Goal: Transaction & Acquisition: Purchase product/service

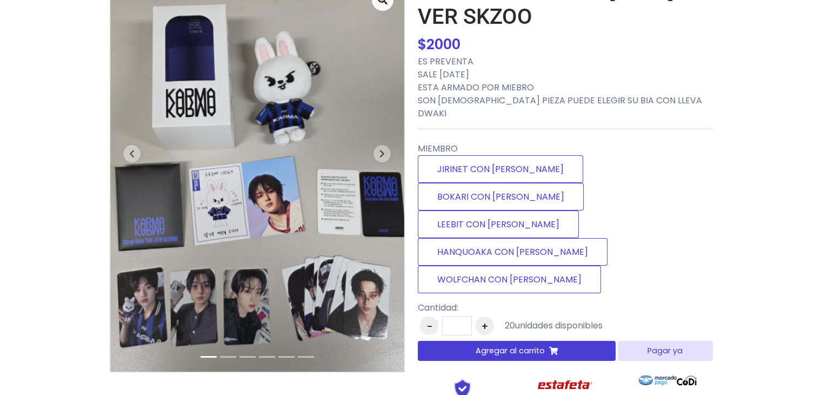
scroll to position [103, 0]
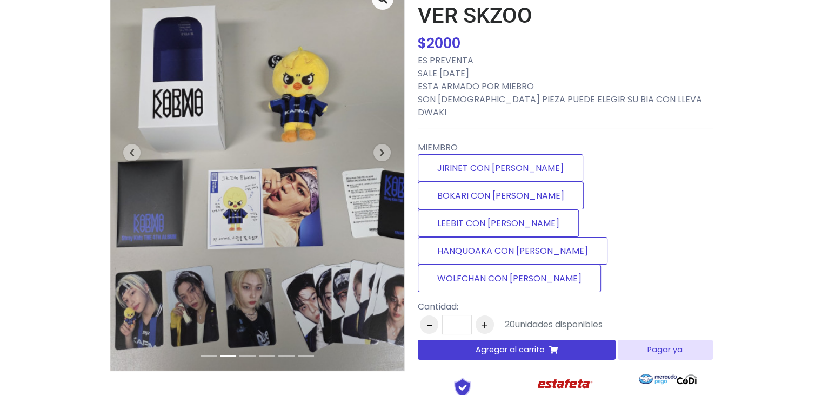
click at [285, 145] on img at bounding box center [257, 173] width 294 height 393
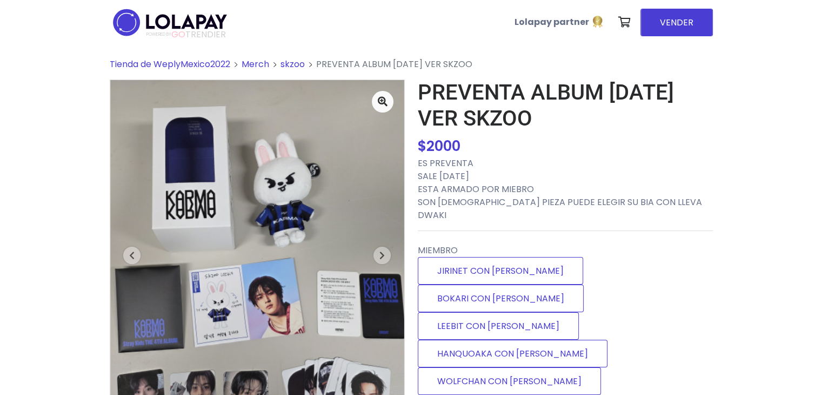
click at [286, 63] on link "skzoo" at bounding box center [293, 64] width 24 height 12
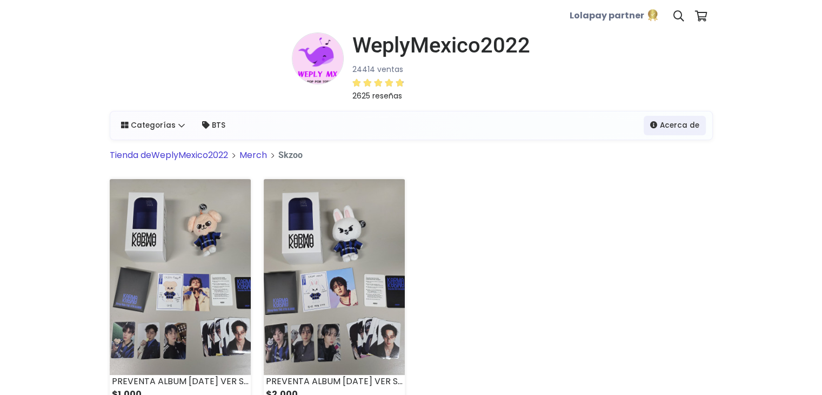
click at [216, 156] on link "Tienda de WeplyMexico2022" at bounding box center [169, 155] width 118 height 12
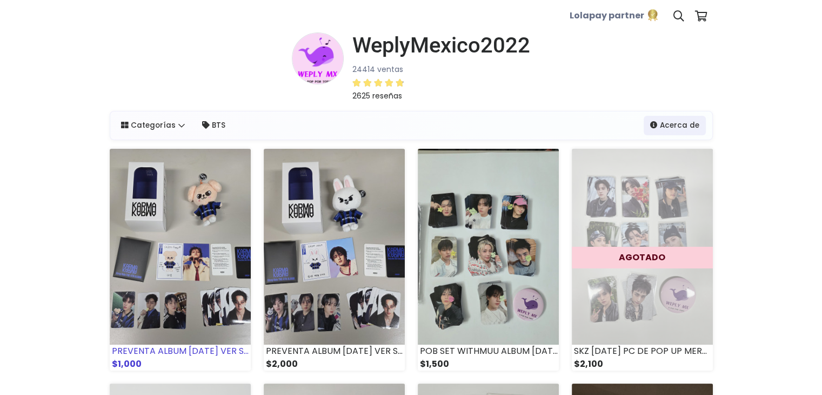
click at [211, 242] on img at bounding box center [180, 247] width 141 height 196
click at [144, 227] on img at bounding box center [180, 247] width 141 height 196
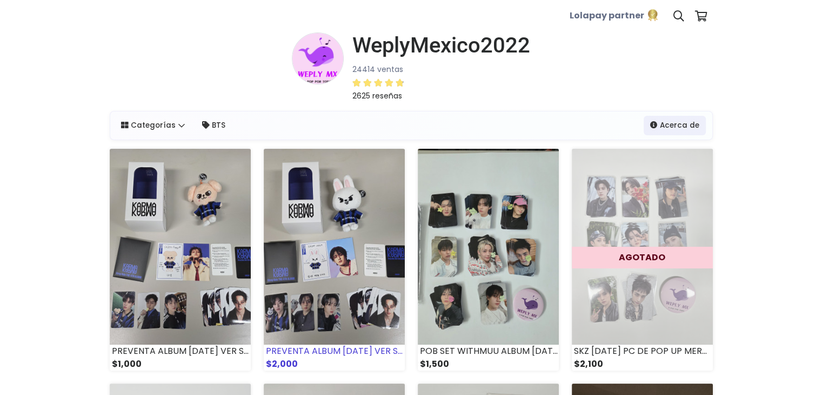
click at [323, 302] on img at bounding box center [334, 247] width 141 height 196
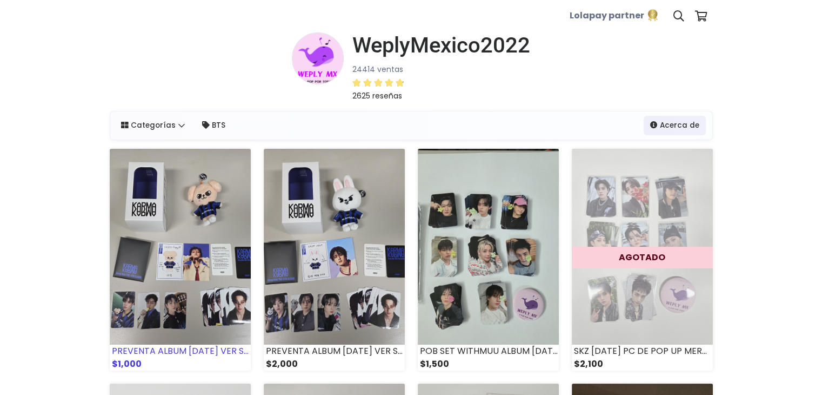
click at [170, 251] on img at bounding box center [180, 247] width 141 height 196
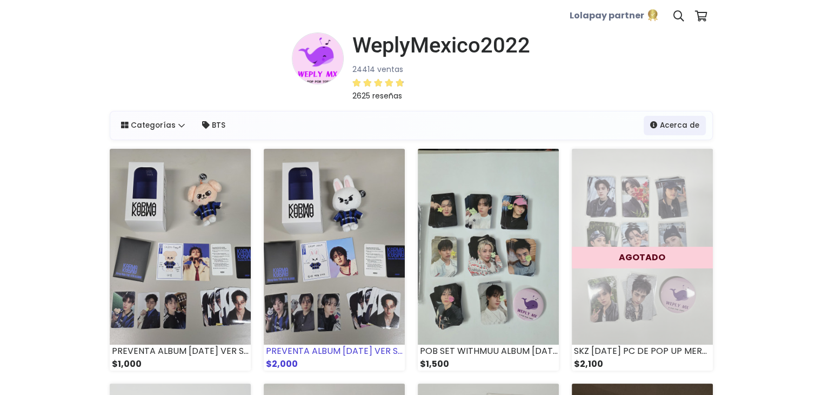
click at [286, 277] on img at bounding box center [334, 247] width 141 height 196
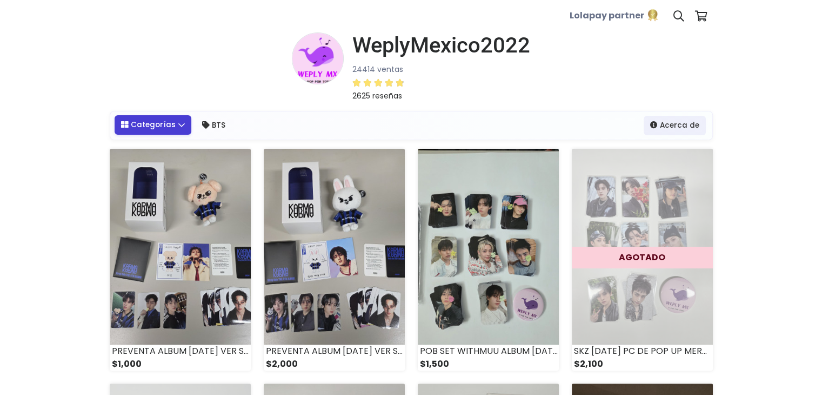
click at [174, 135] on link "Categorías" at bounding box center [153, 124] width 77 height 19
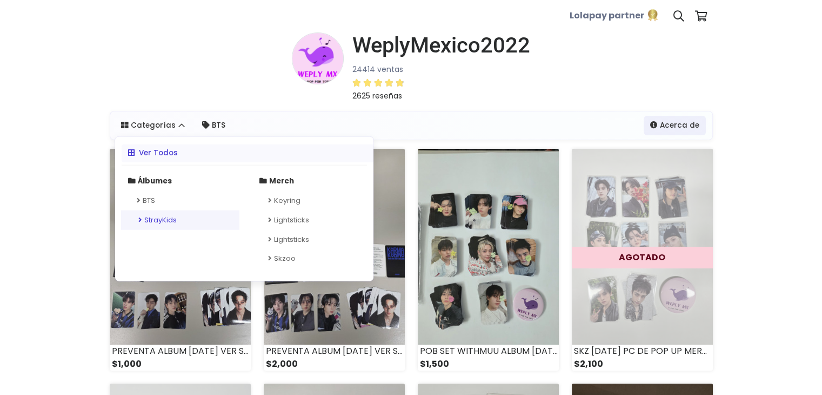
click at [162, 221] on link "StrayKids" at bounding box center [180, 219] width 118 height 19
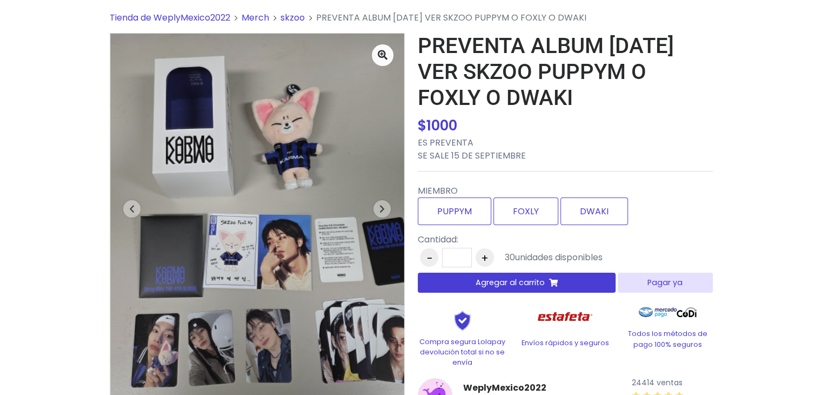
scroll to position [34, 0]
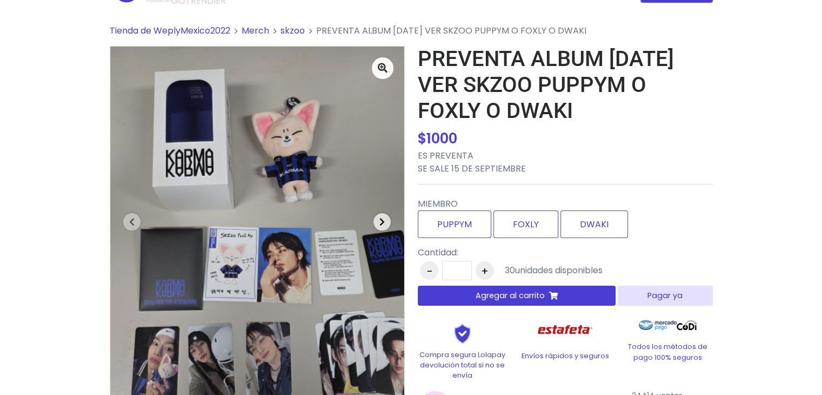
click at [387, 221] on span "button" at bounding box center [382, 221] width 17 height 17
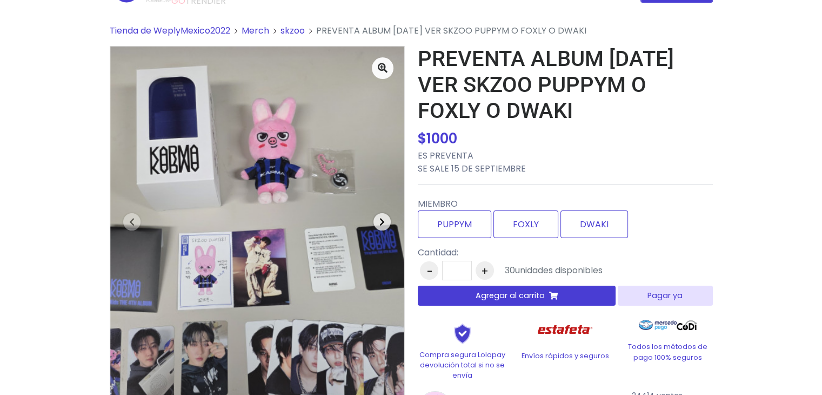
click at [387, 221] on span "button" at bounding box center [382, 221] width 17 height 17
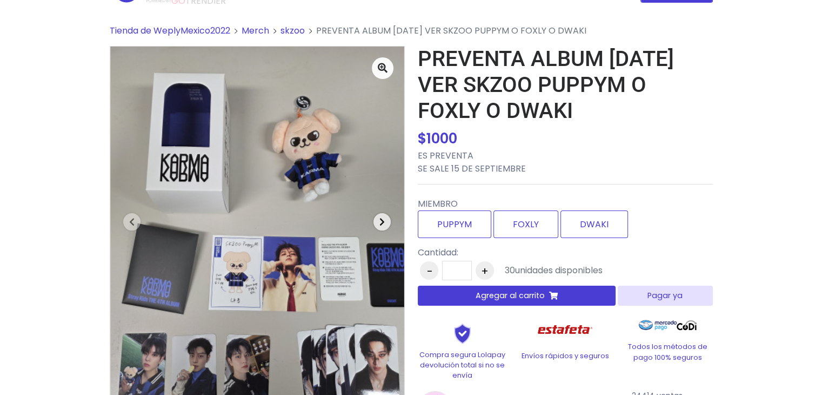
click at [387, 221] on span "button" at bounding box center [382, 221] width 17 height 17
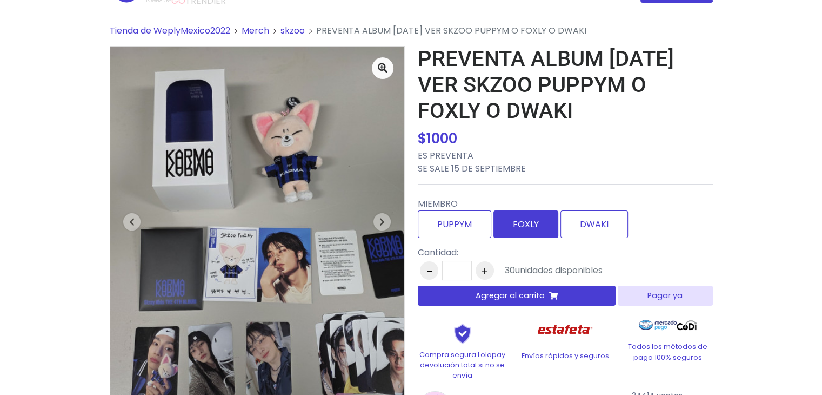
click at [512, 227] on label "FOXLY" at bounding box center [526, 224] width 65 height 28
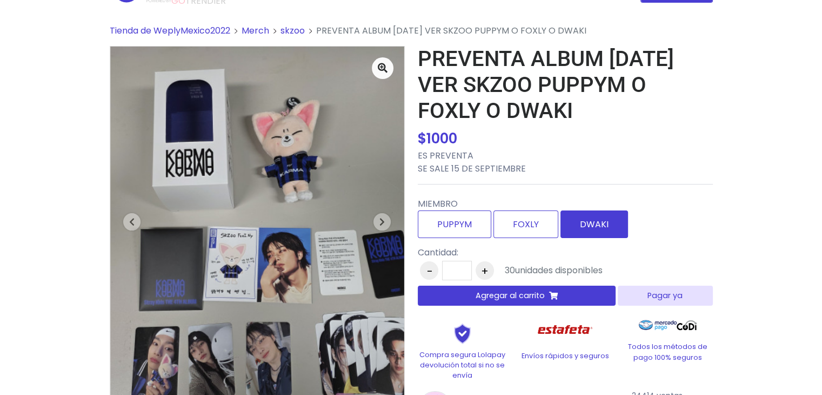
click at [572, 224] on label "DWAKI" at bounding box center [595, 224] width 68 height 28
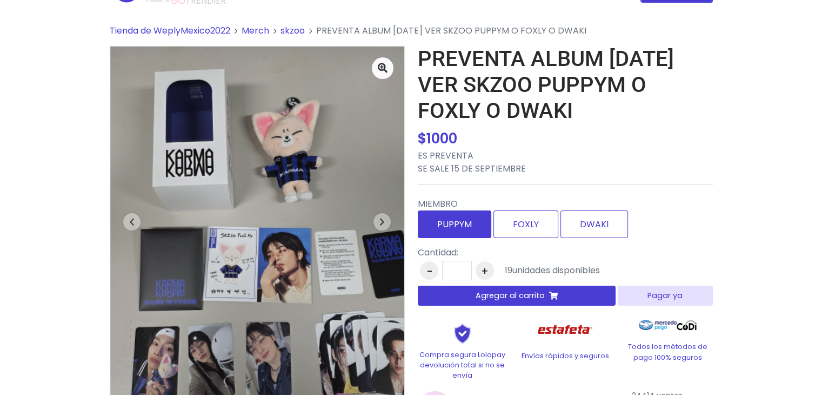
click at [443, 234] on label "PUPPYM" at bounding box center [455, 224] width 74 height 28
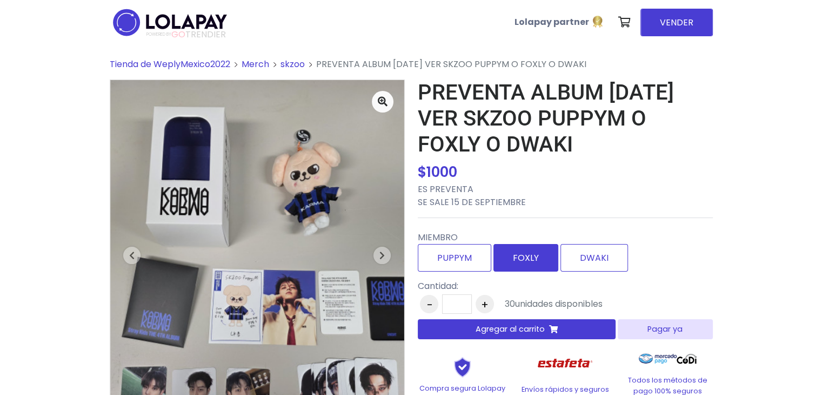
click at [530, 261] on label "FOXLY" at bounding box center [526, 258] width 65 height 28
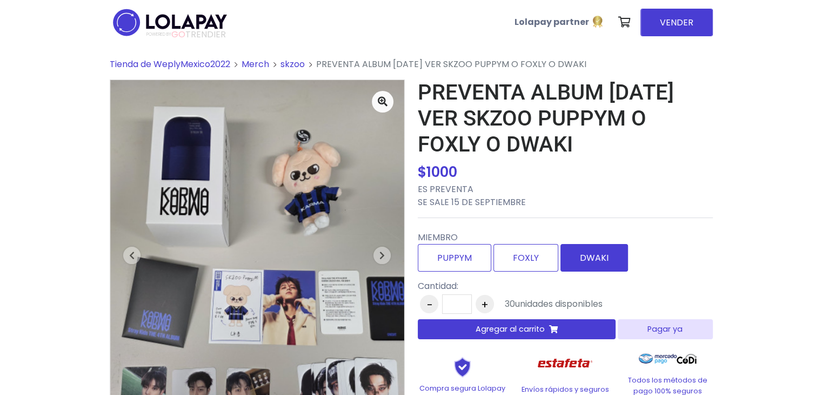
click at [580, 247] on label "DWAKI" at bounding box center [595, 258] width 68 height 28
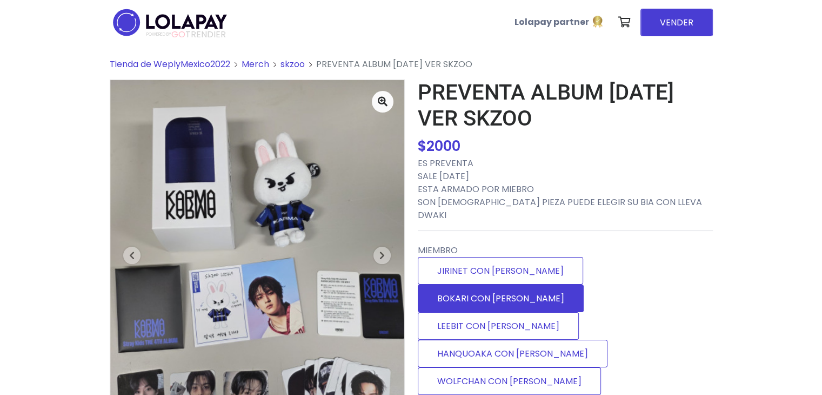
click at [574, 284] on label "BOKARI CON DWAKI" at bounding box center [501, 298] width 166 height 28
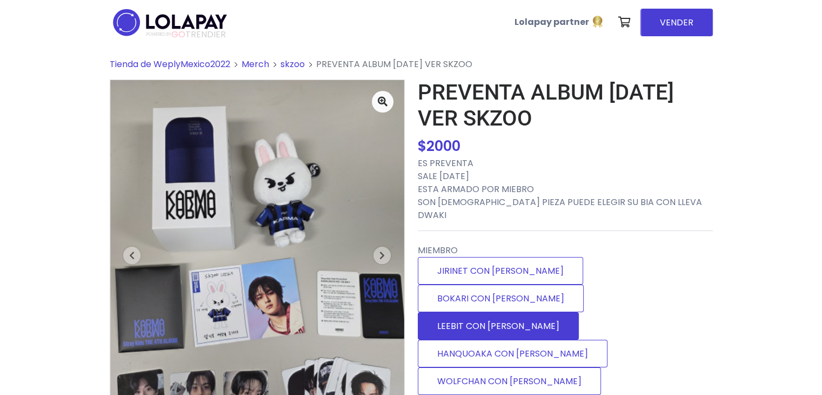
click at [526, 312] on label "LEEBIT CON DWAKI" at bounding box center [498, 326] width 161 height 28
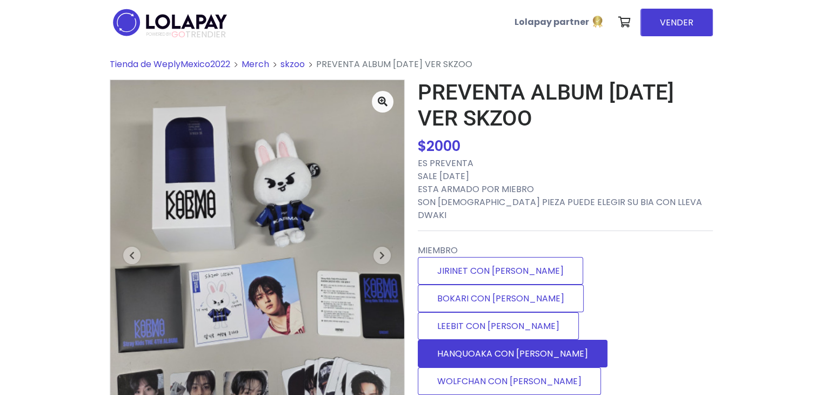
click at [574, 340] on label "HANQUOAKA CON [PERSON_NAME]" at bounding box center [513, 354] width 190 height 28
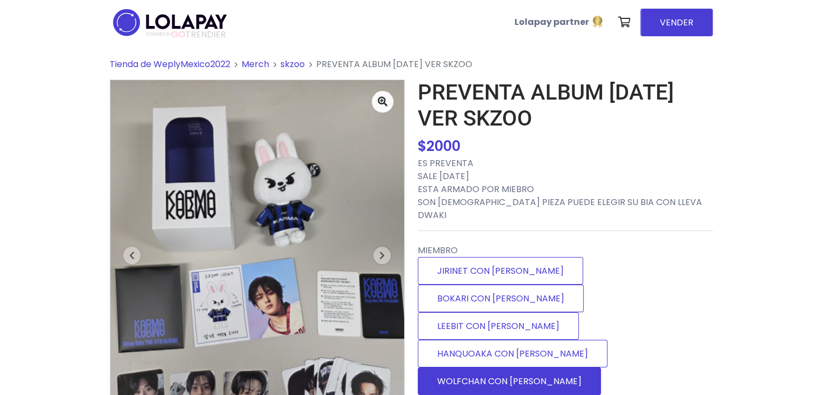
click at [536, 367] on label "WOLFCHAN CON [PERSON_NAME]" at bounding box center [509, 381] width 183 height 28
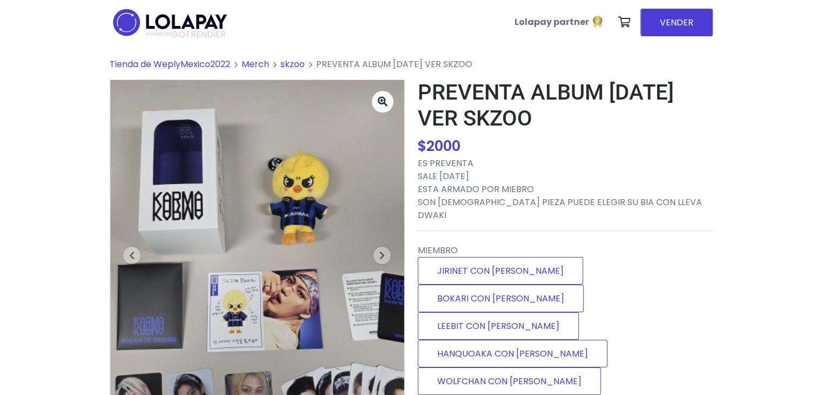
drag, startPoint x: 822, startPoint y: 131, endPoint x: 817, endPoint y: 167, distance: 36.1
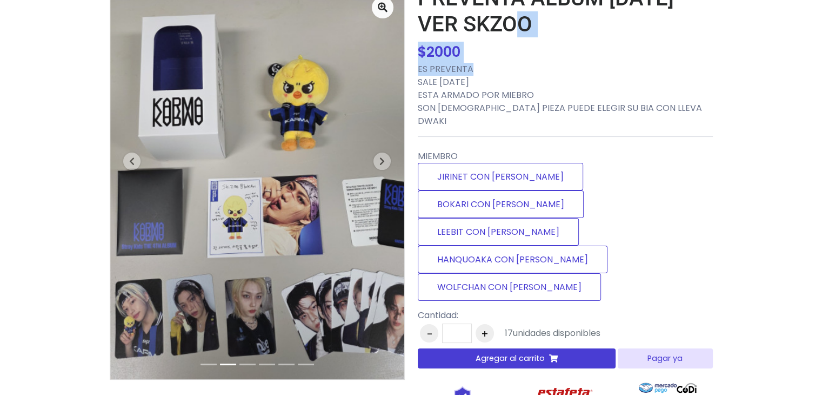
scroll to position [93, 0]
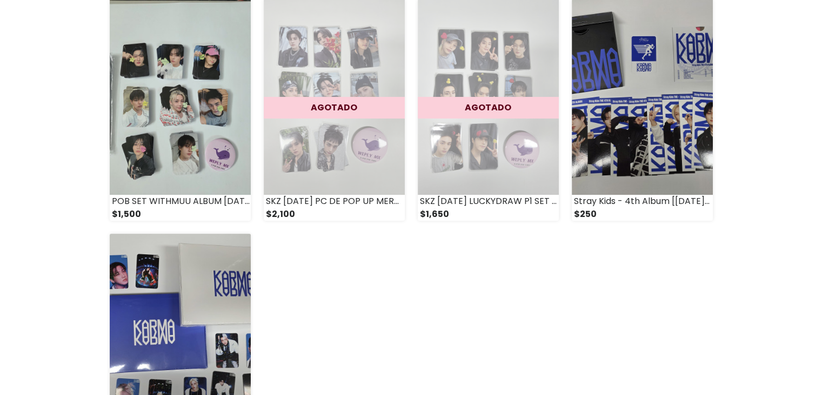
scroll to position [58, 0]
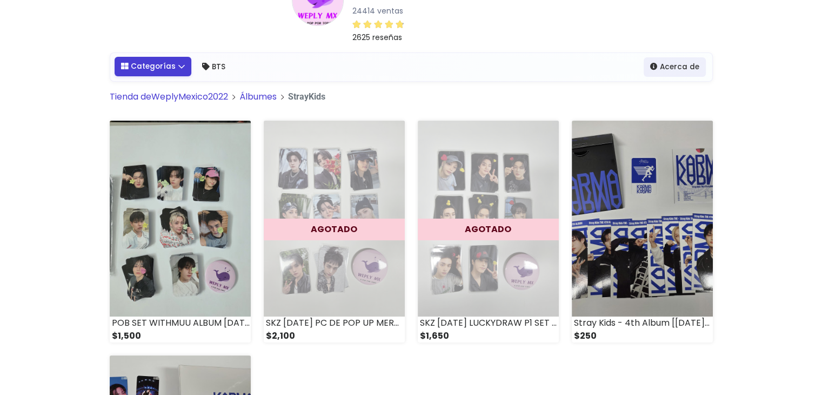
click at [168, 72] on link "Categorías" at bounding box center [153, 66] width 77 height 19
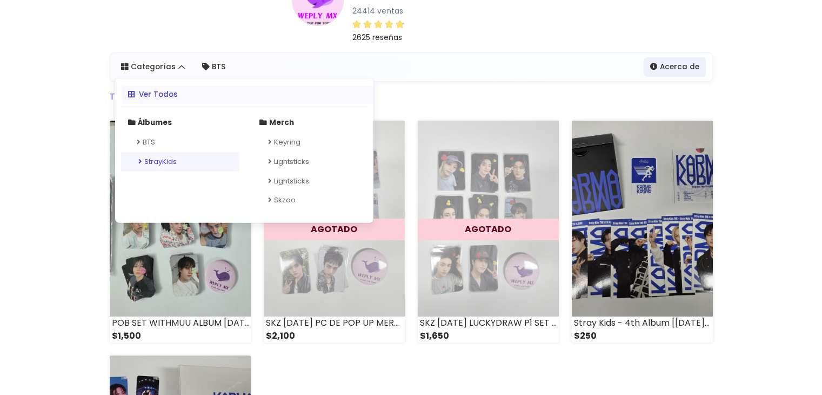
click at [139, 160] on icon at bounding box center [140, 160] width 4 height 7
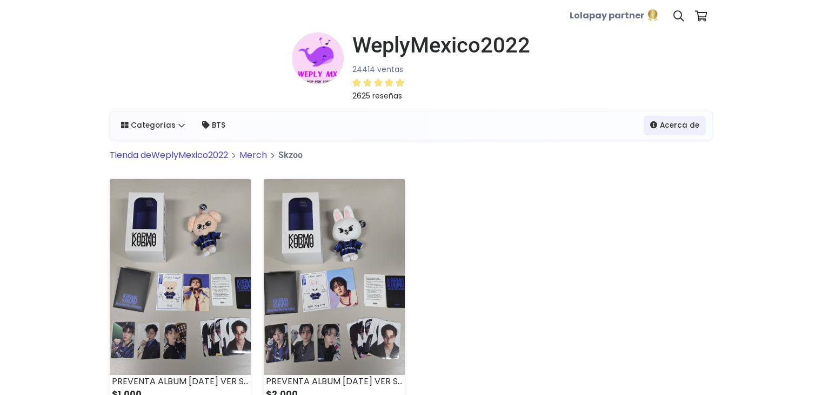
click at [210, 156] on link "Tienda de WeplyMexico2022" at bounding box center [169, 155] width 118 height 12
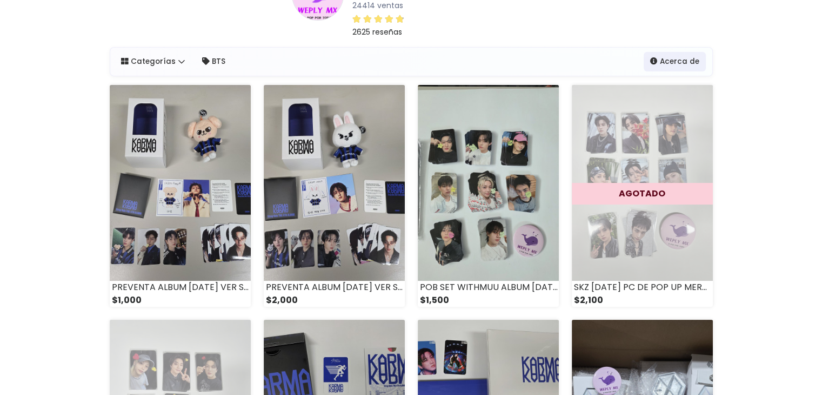
scroll to position [62, 0]
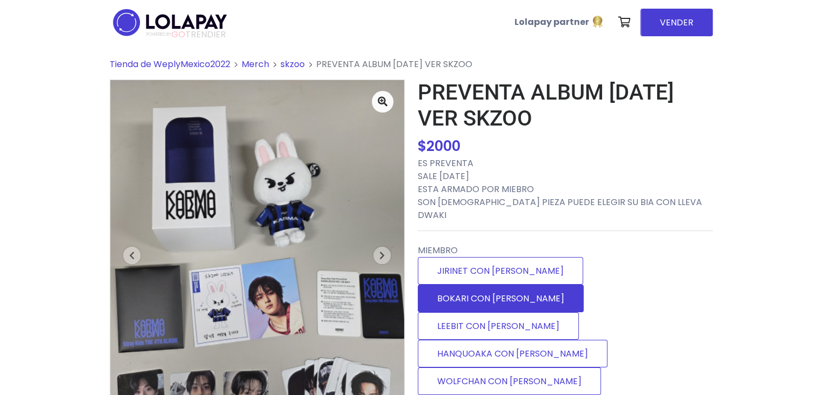
click at [566, 284] on label "BOKARI CON [PERSON_NAME]" at bounding box center [501, 298] width 166 height 28
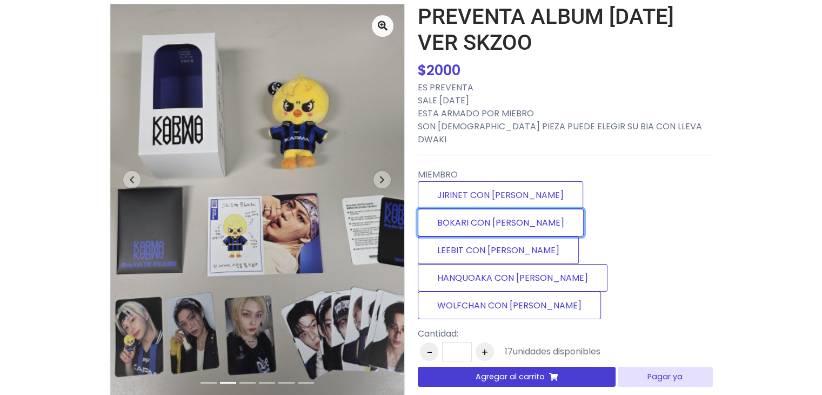
scroll to position [96, 0]
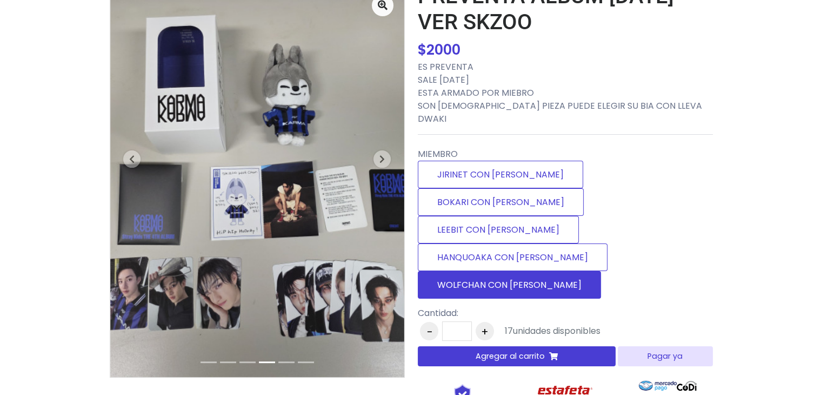
click at [482, 271] on label "WOLFCHAN CON [PERSON_NAME]" at bounding box center [509, 285] width 183 height 28
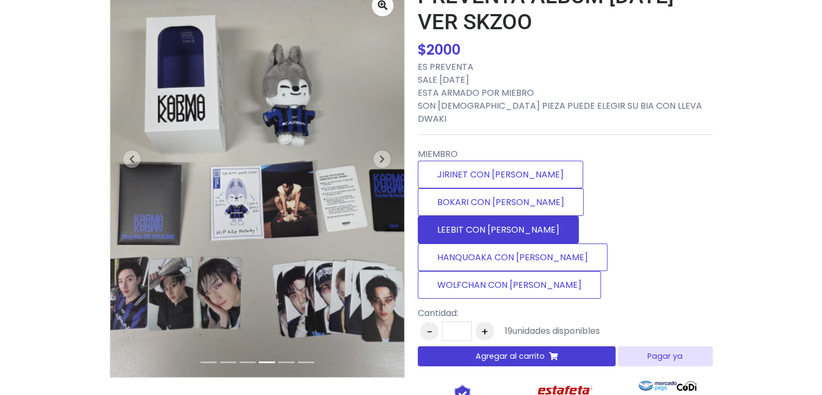
click at [490, 216] on label "LEEBIT CON [PERSON_NAME]" at bounding box center [498, 230] width 161 height 28
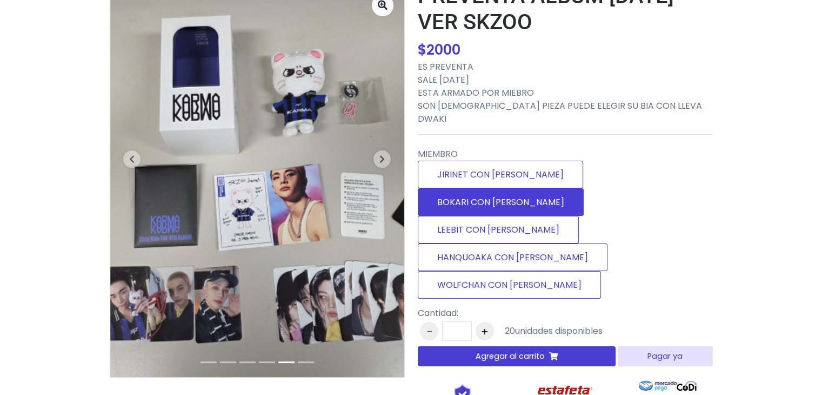
click at [584, 188] on label "BOKARI CON [PERSON_NAME]" at bounding box center [501, 202] width 166 height 28
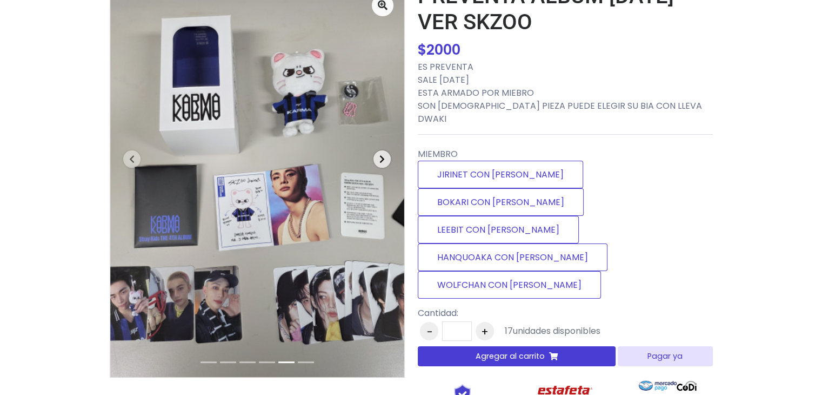
click at [372, 162] on button "Next" at bounding box center [382, 159] width 44 height 350
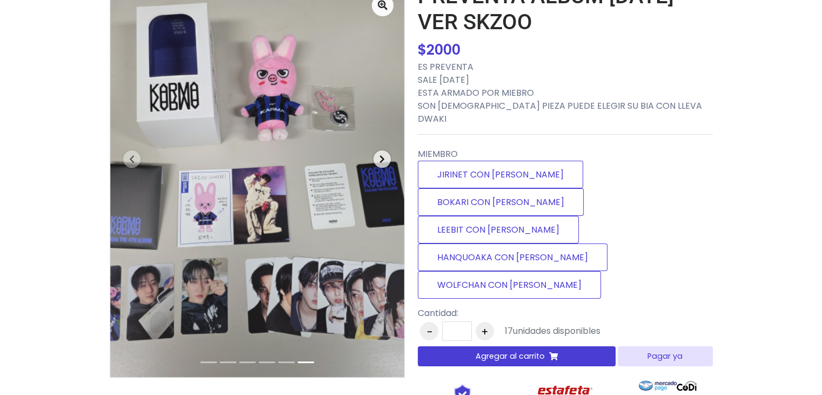
click at [372, 162] on button "Next" at bounding box center [382, 159] width 44 height 350
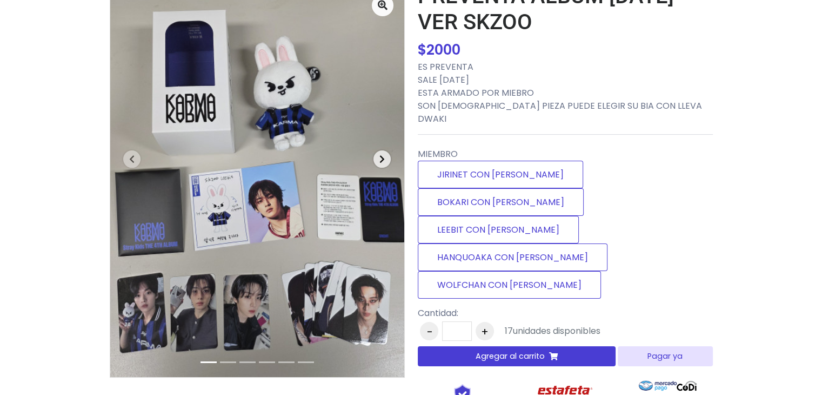
click at [372, 162] on button "Next" at bounding box center [382, 159] width 44 height 350
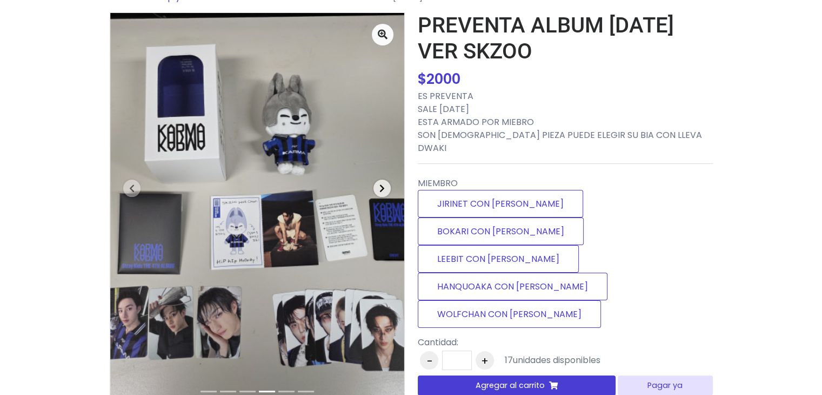
scroll to position [65, 0]
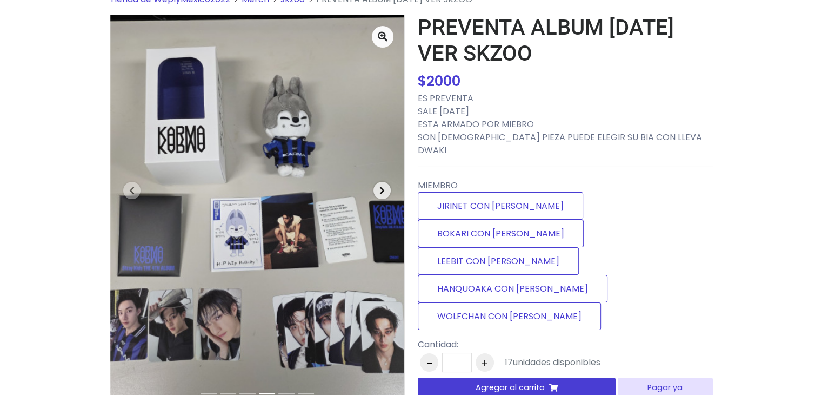
click at [390, 200] on button "Next" at bounding box center [382, 190] width 44 height 350
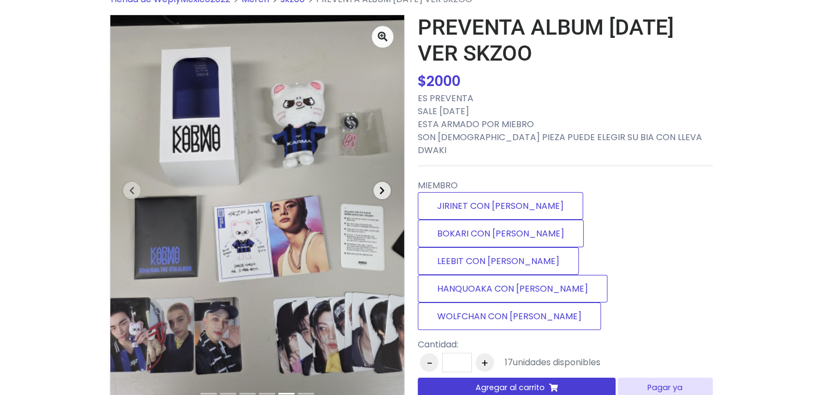
click at [390, 200] on button "Next" at bounding box center [382, 190] width 44 height 350
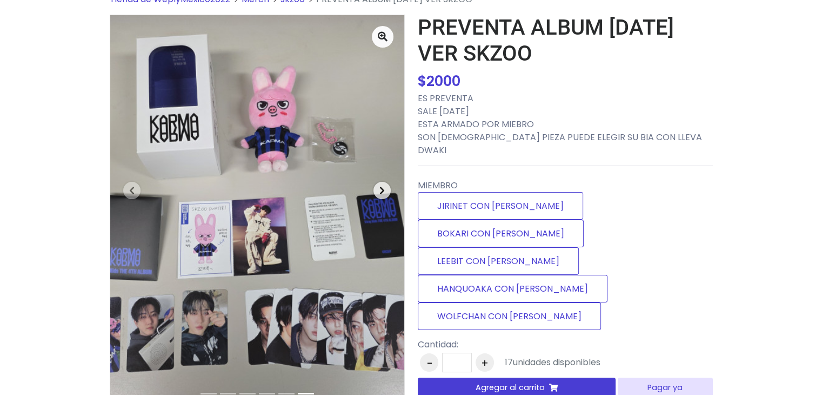
click at [390, 200] on button "Next" at bounding box center [382, 190] width 44 height 350
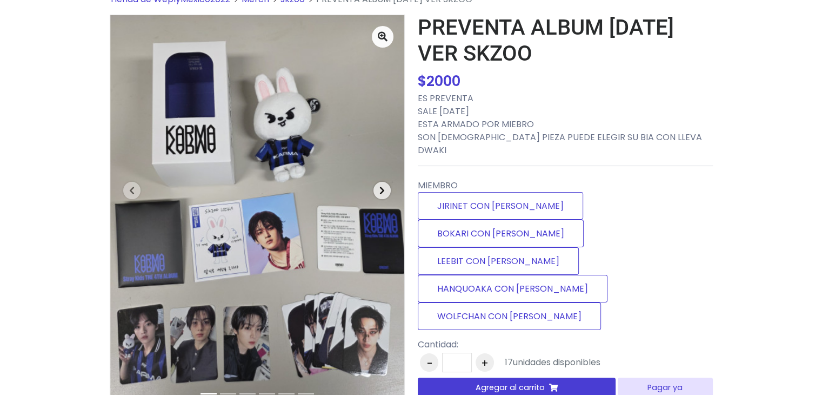
click at [390, 200] on button "Next" at bounding box center [382, 190] width 44 height 350
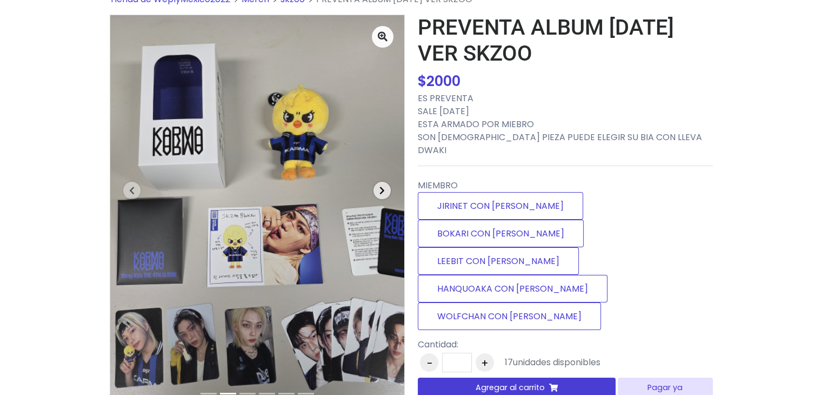
click at [390, 200] on button "Next" at bounding box center [382, 190] width 44 height 350
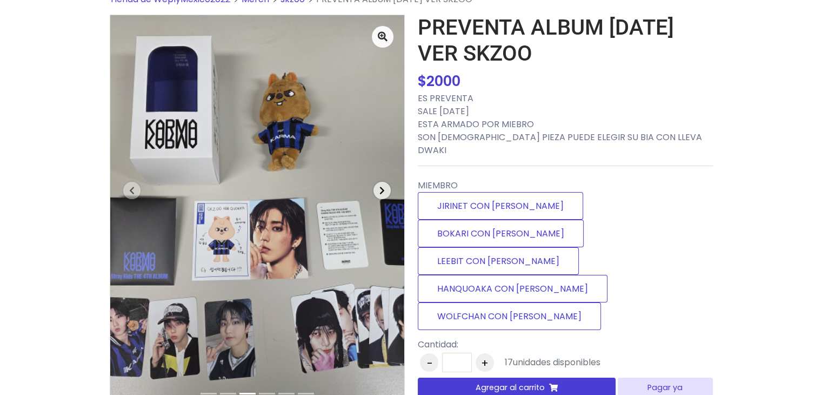
click at [390, 200] on button "Next" at bounding box center [382, 190] width 44 height 350
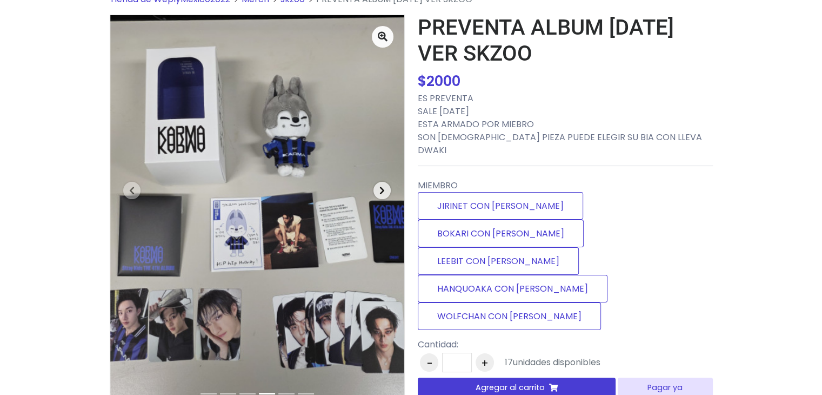
click at [390, 200] on button "Next" at bounding box center [382, 190] width 44 height 350
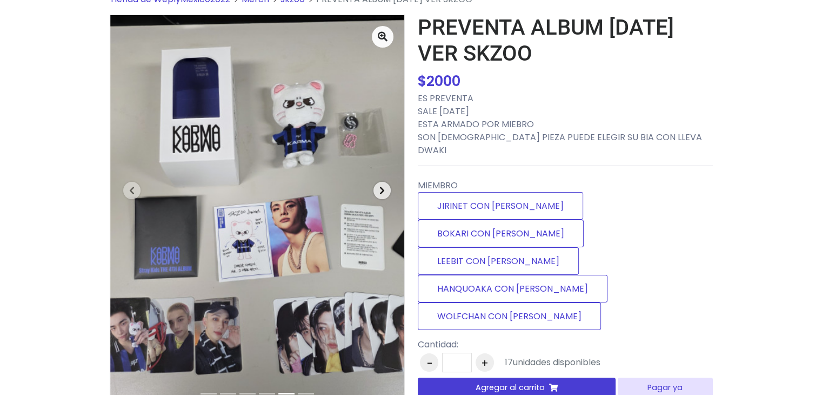
click at [390, 200] on button "Next" at bounding box center [382, 190] width 44 height 350
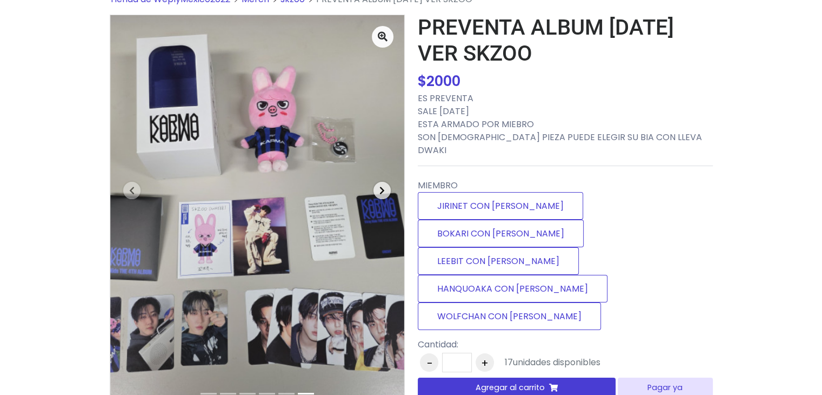
click at [390, 200] on button "Next" at bounding box center [382, 190] width 44 height 350
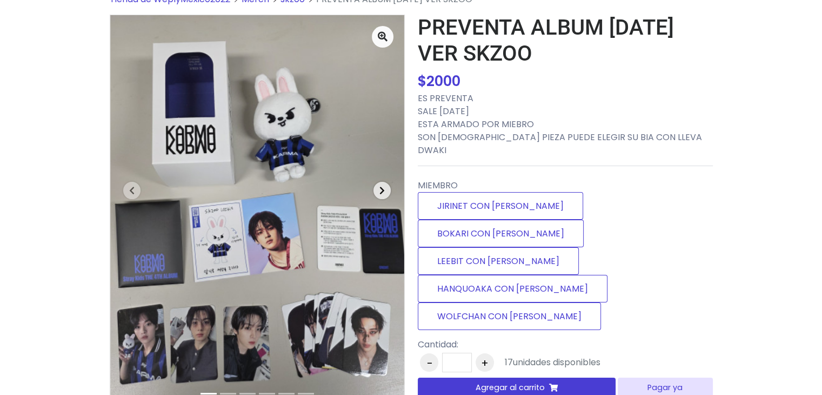
click at [390, 200] on button "Next" at bounding box center [382, 190] width 44 height 350
